Goal: Find specific page/section: Find specific page/section

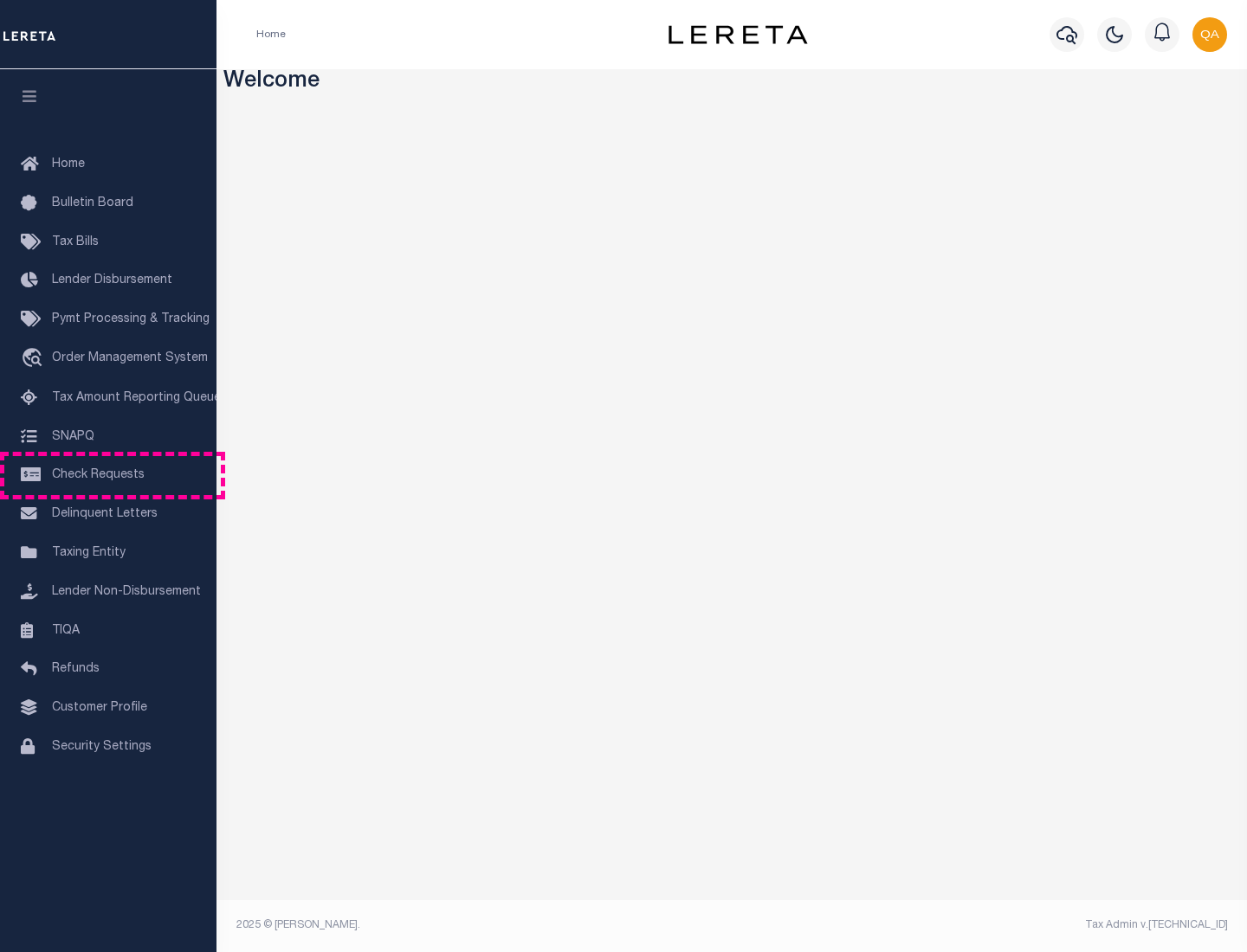
click at [109, 476] on span "Check Requests" at bounding box center [98, 476] width 92 height 12
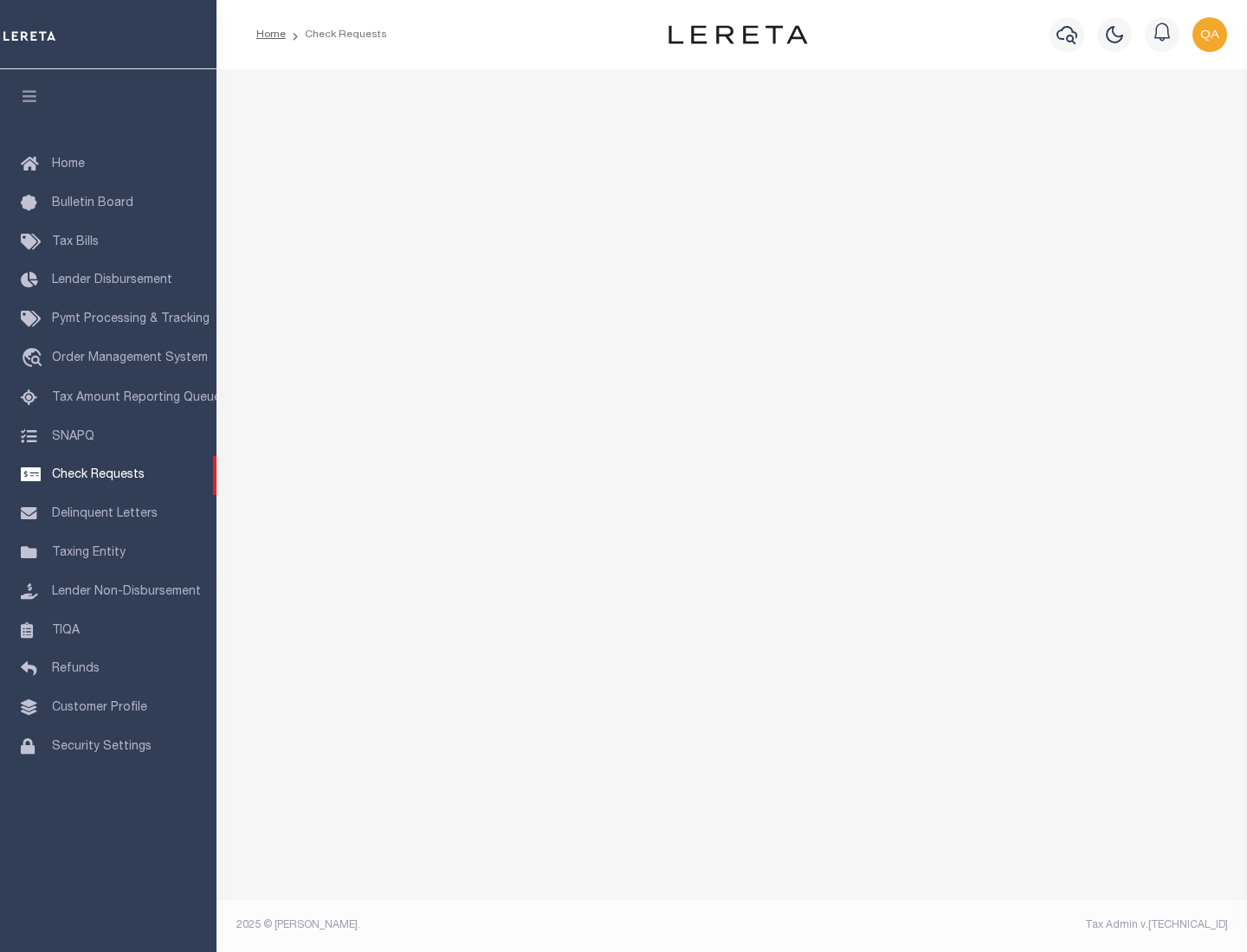
select select "50"
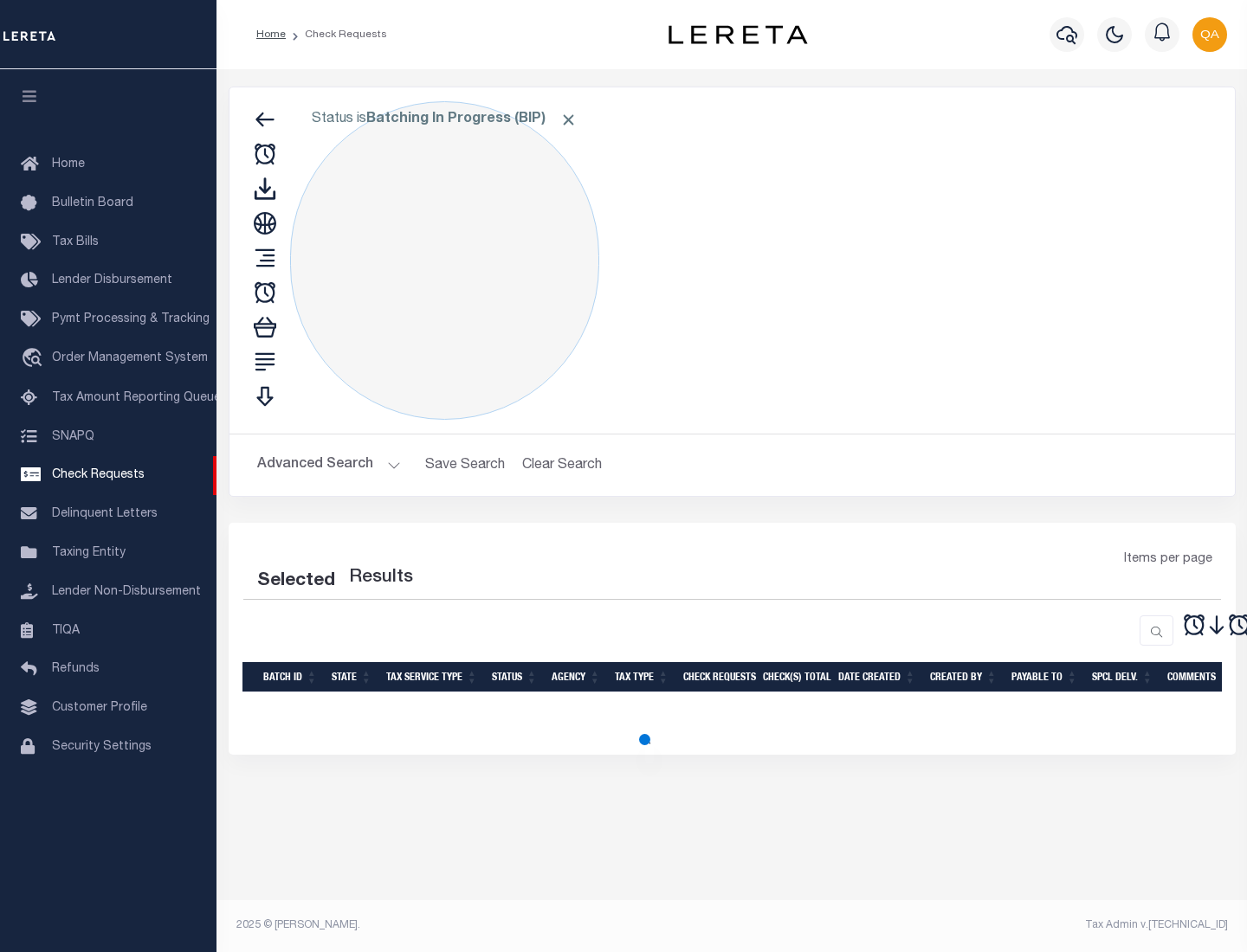
select select "50"
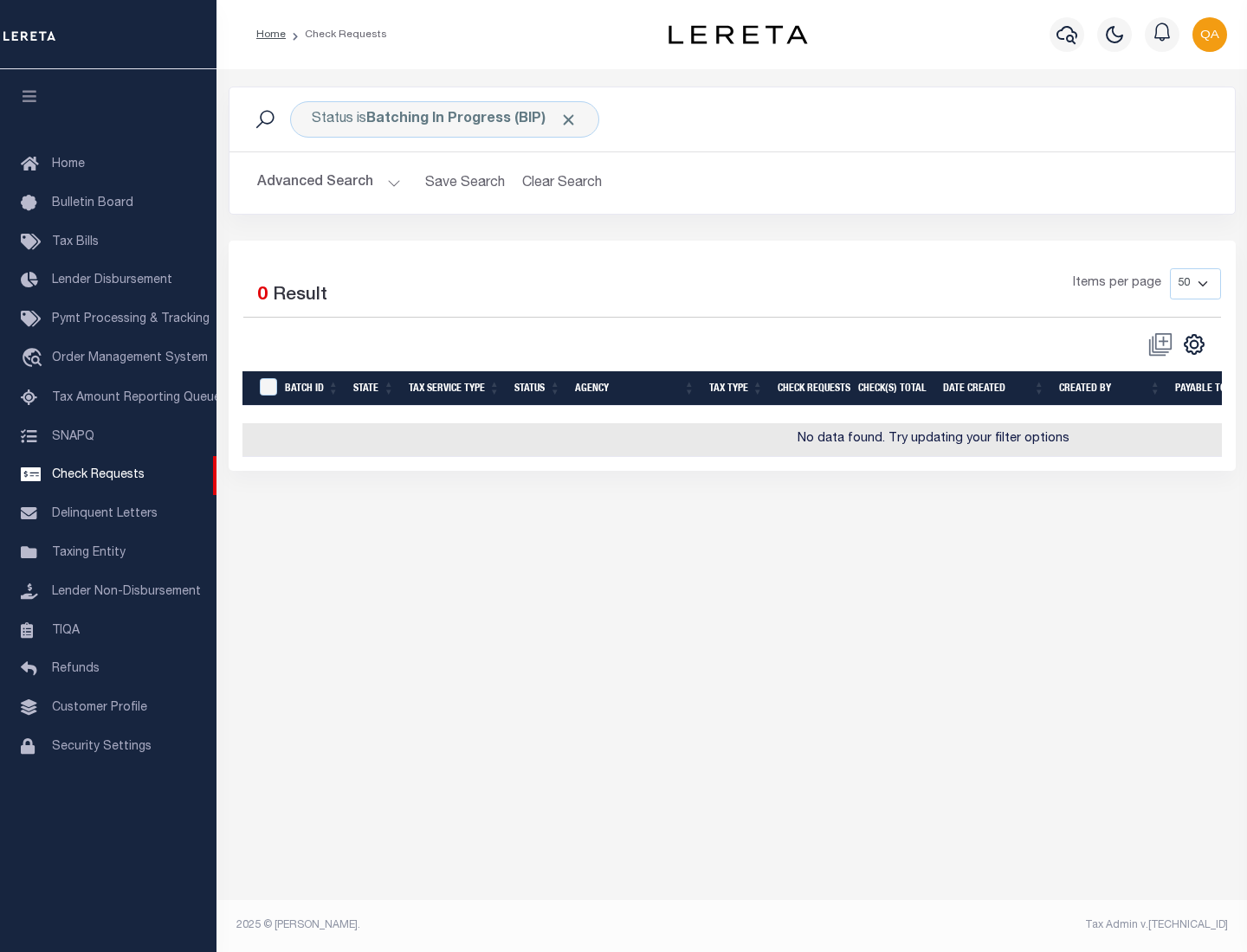
click at [569, 119] on span "Click to Remove" at bounding box center [568, 119] width 18 height 18
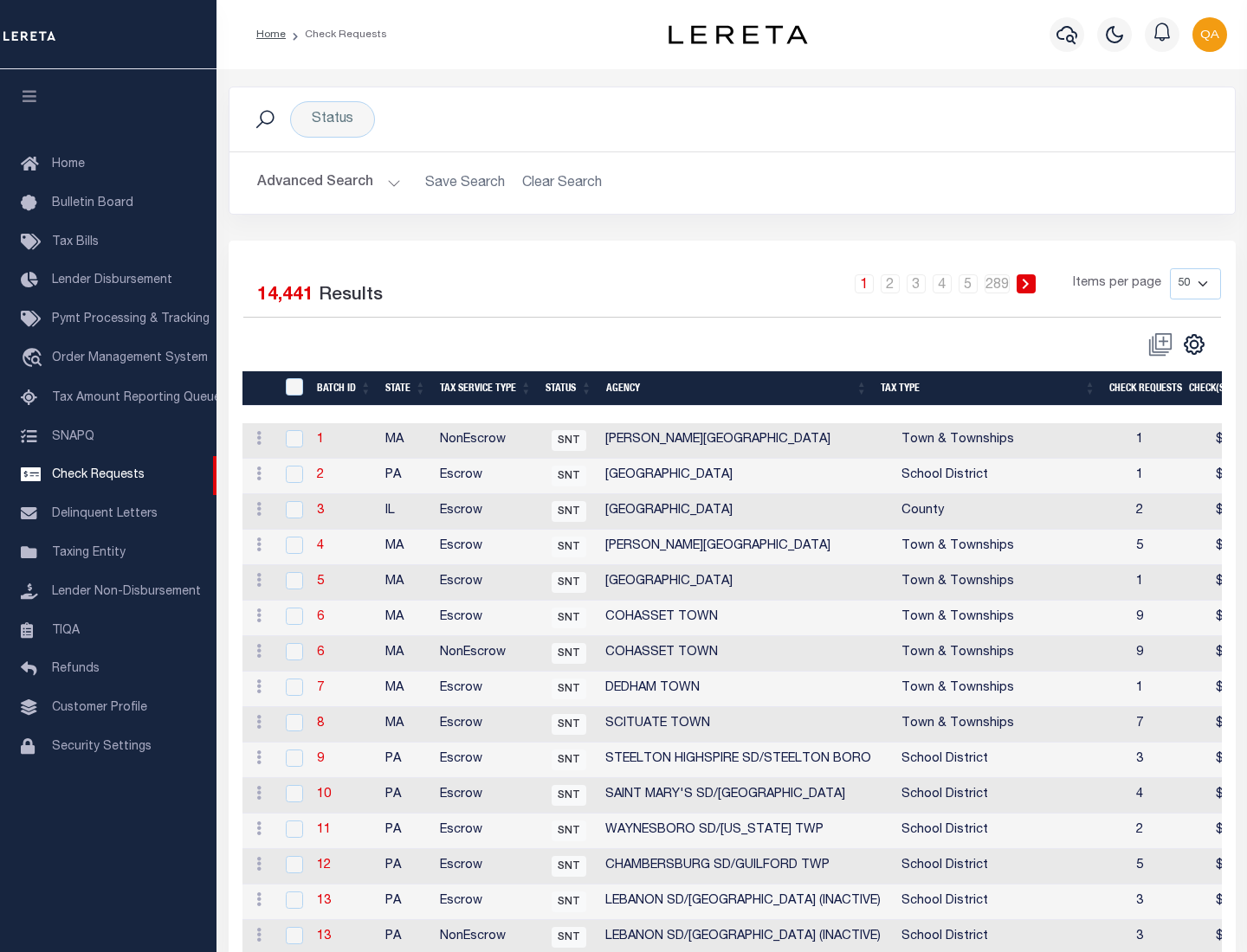
scroll to position [835, 0]
